Goal: Information Seeking & Learning: Learn about a topic

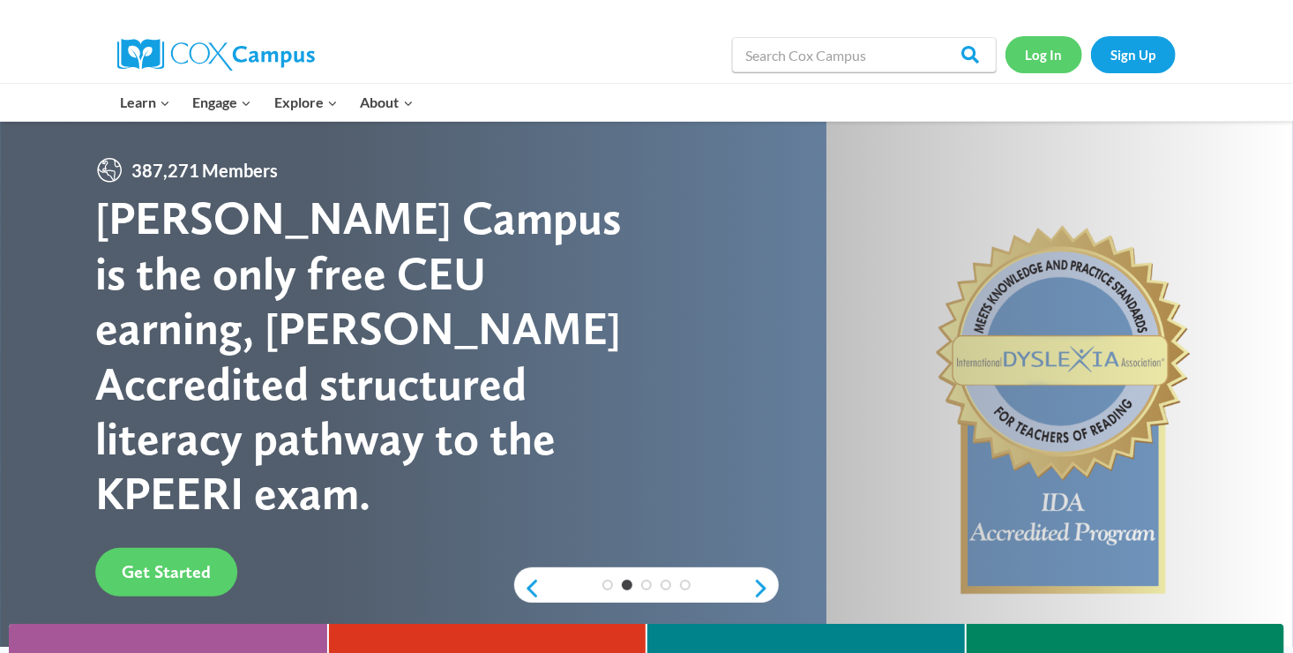
click at [1035, 48] on link "Log In" at bounding box center [1044, 54] width 77 height 36
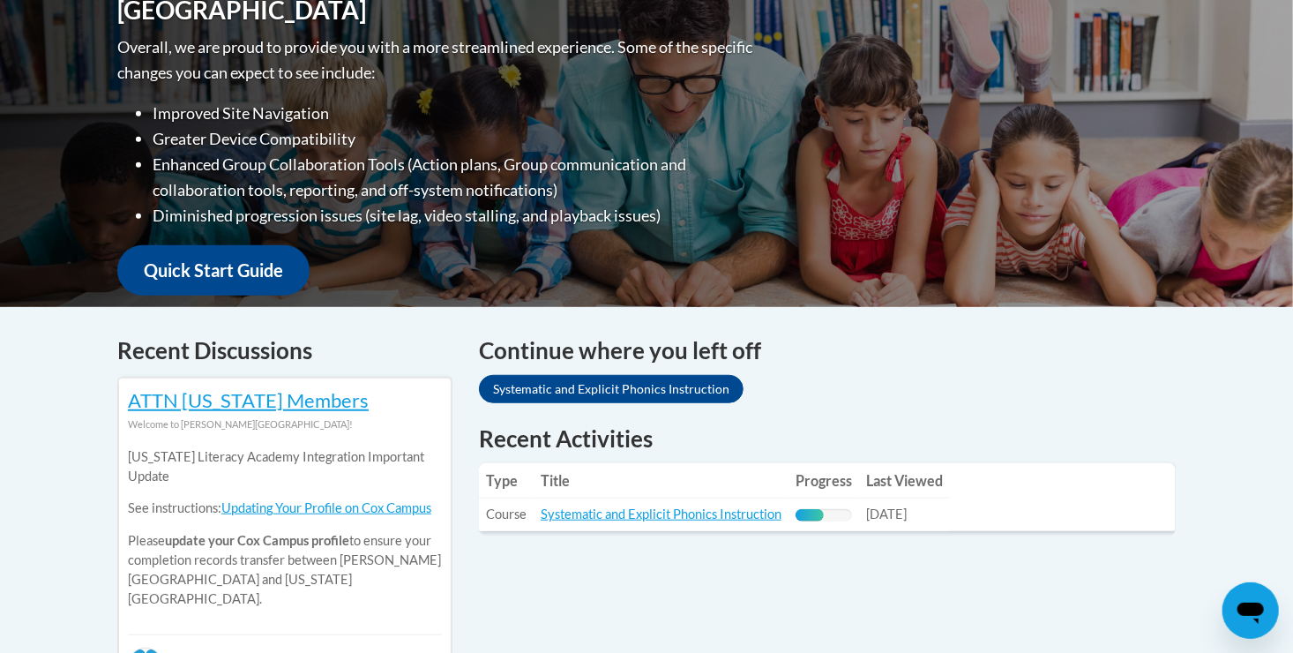
scroll to position [445, 0]
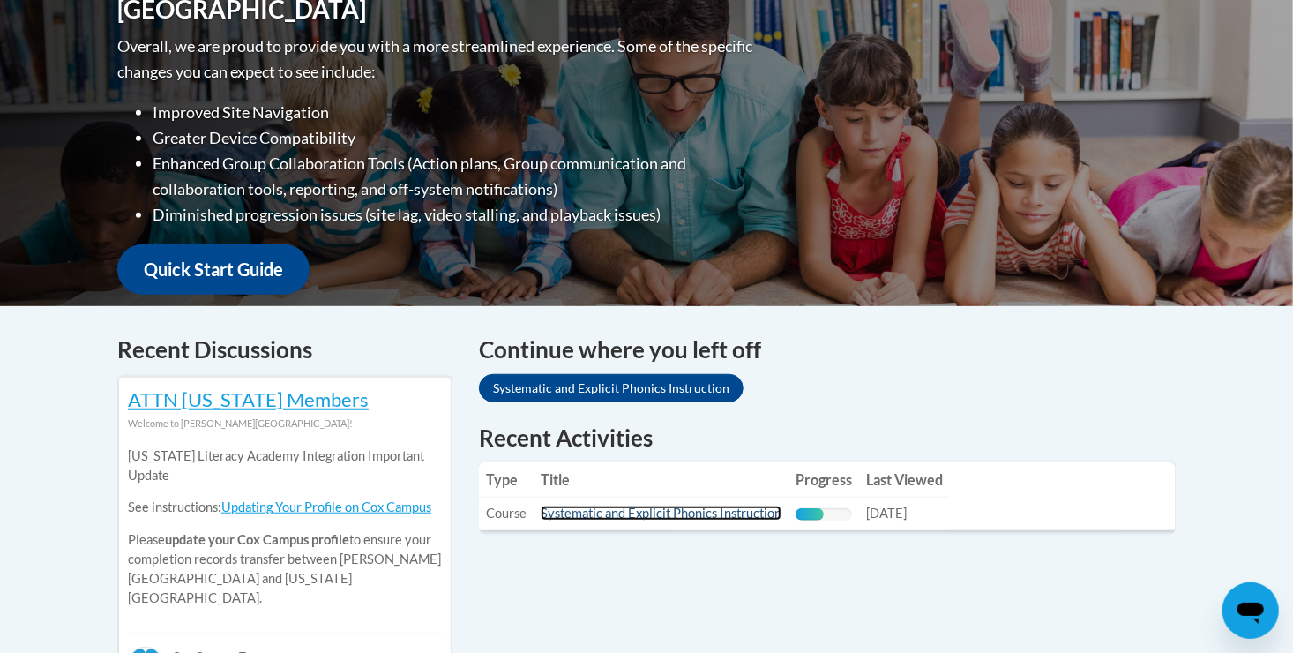
click at [722, 518] on link "Systematic and Explicit Phonics Instruction" at bounding box center [661, 512] width 241 height 15
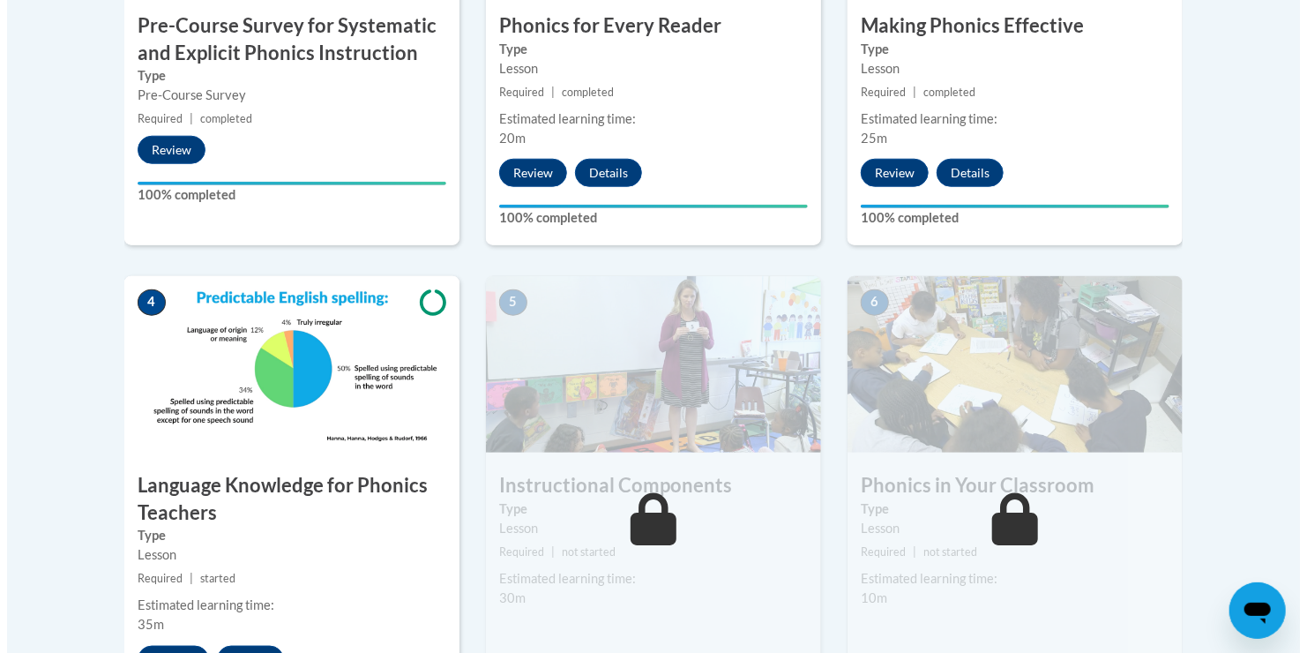
scroll to position [1016, 0]
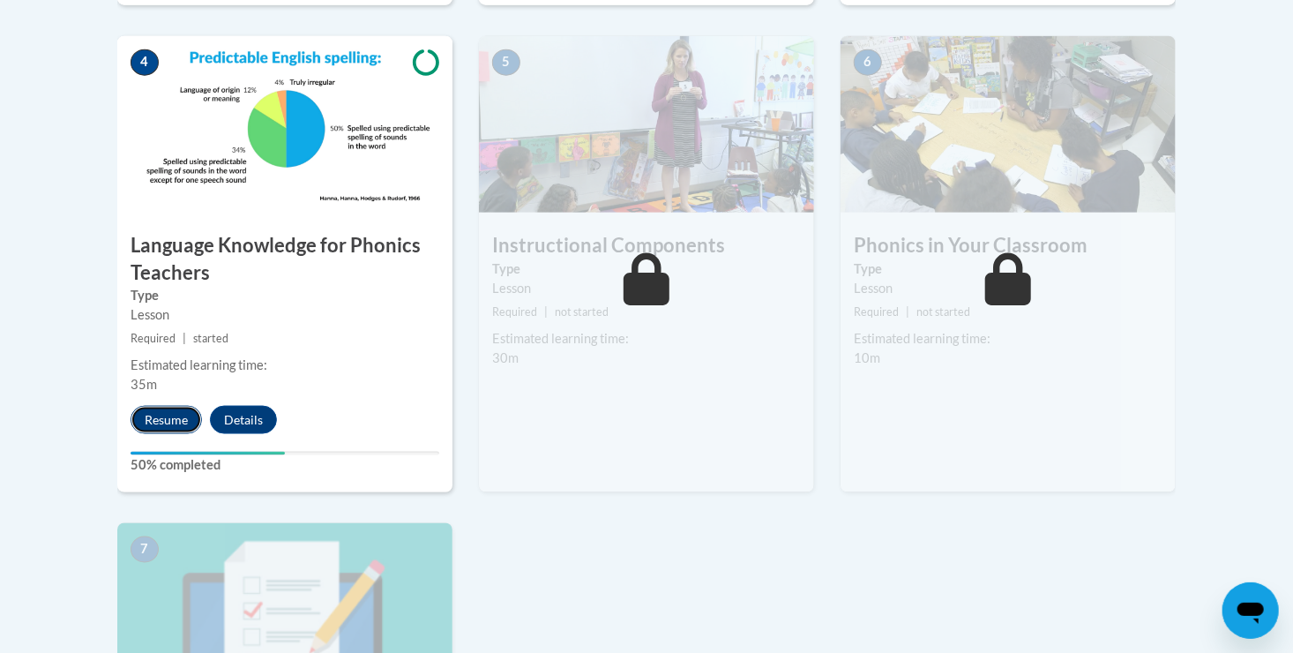
click at [168, 420] on button "Resume" at bounding box center [166, 420] width 71 height 28
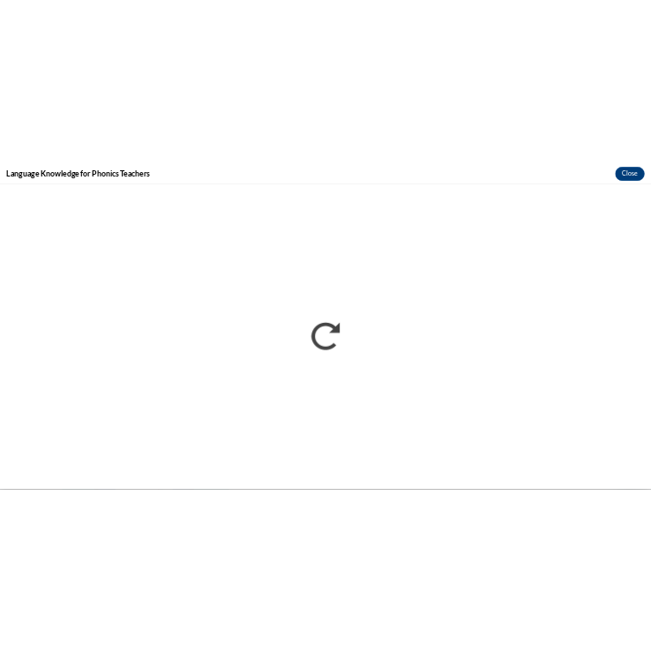
scroll to position [0, 0]
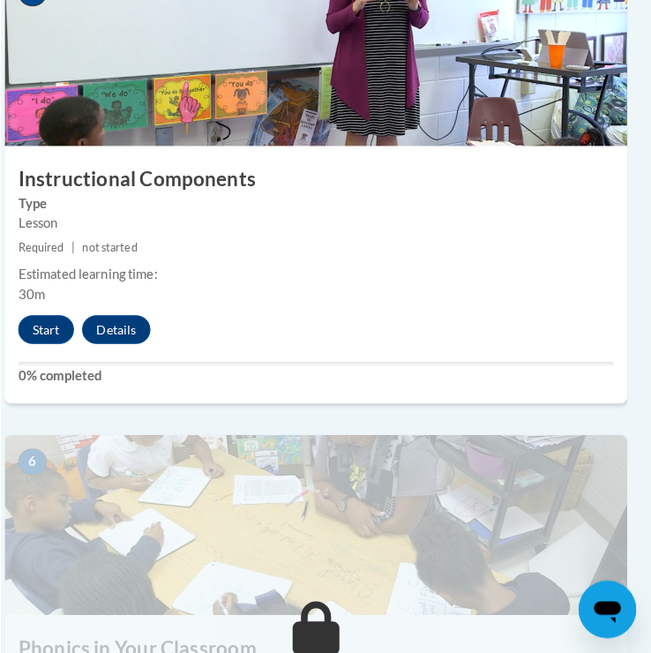
scroll to position [2461, 10]
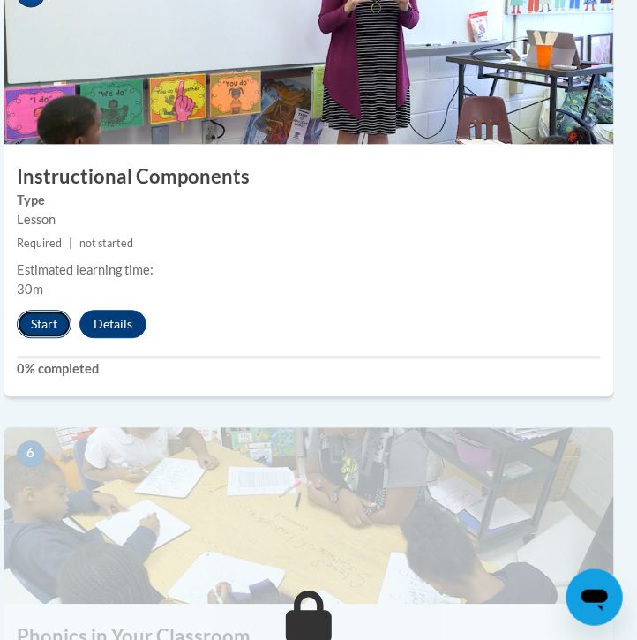
click at [38, 317] on button "Start" at bounding box center [44, 324] width 55 height 28
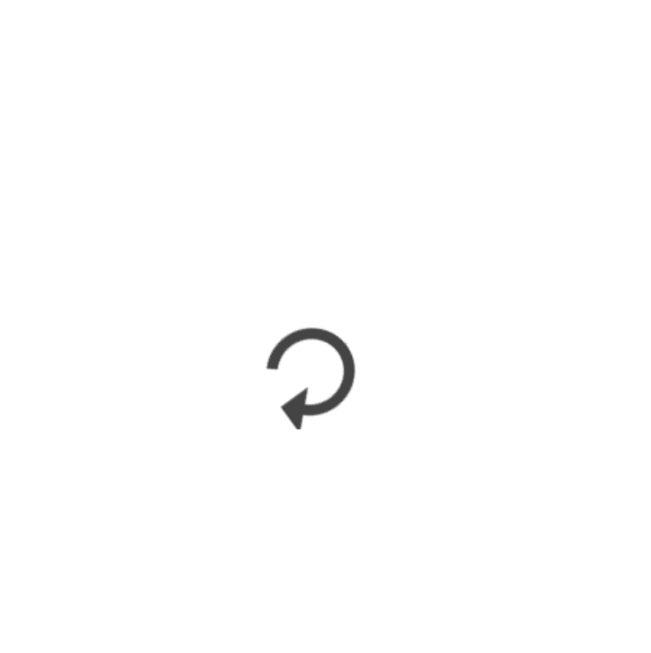
scroll to position [1740, 0]
